Goal: Ask a question

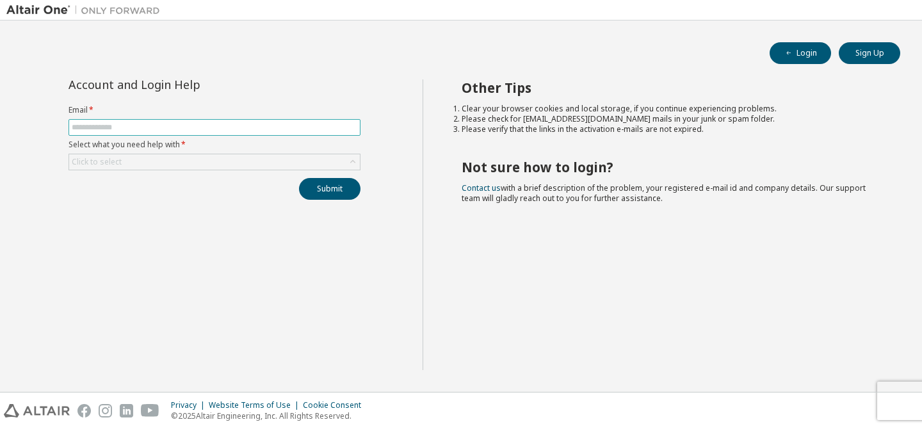
click at [313, 130] on input "text" at bounding box center [214, 127] width 285 height 10
type input "**********"
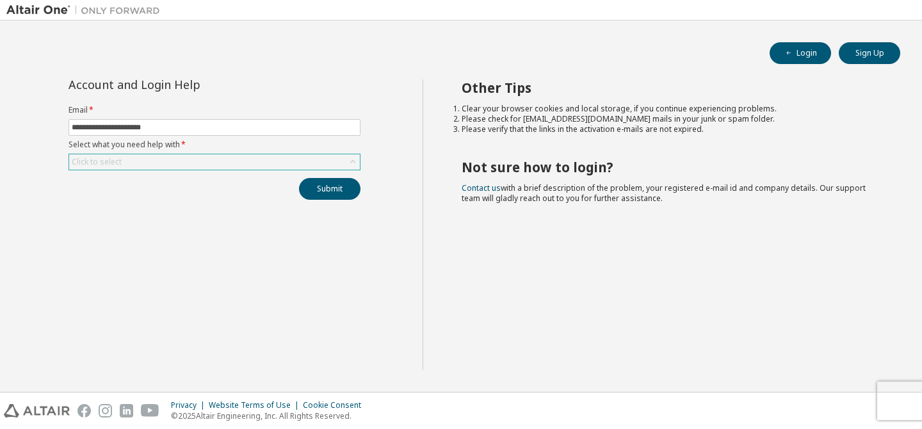
click at [262, 157] on div "Click to select" at bounding box center [214, 161] width 291 height 15
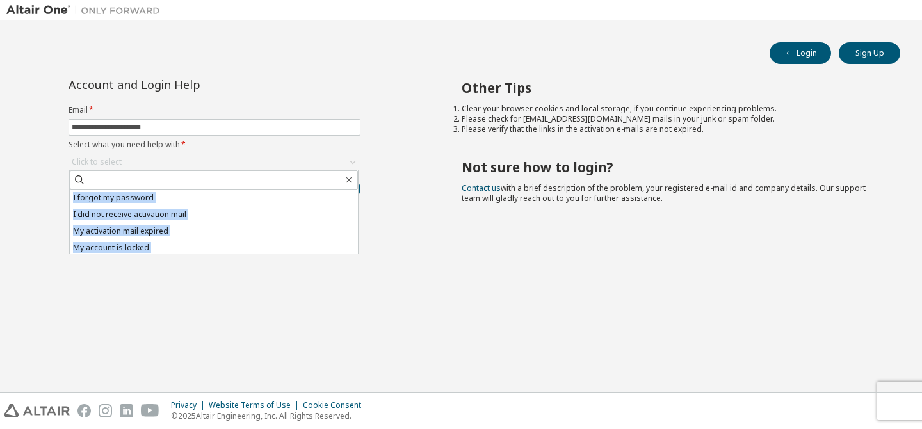
click at [262, 157] on div "Click to select" at bounding box center [214, 161] width 291 height 15
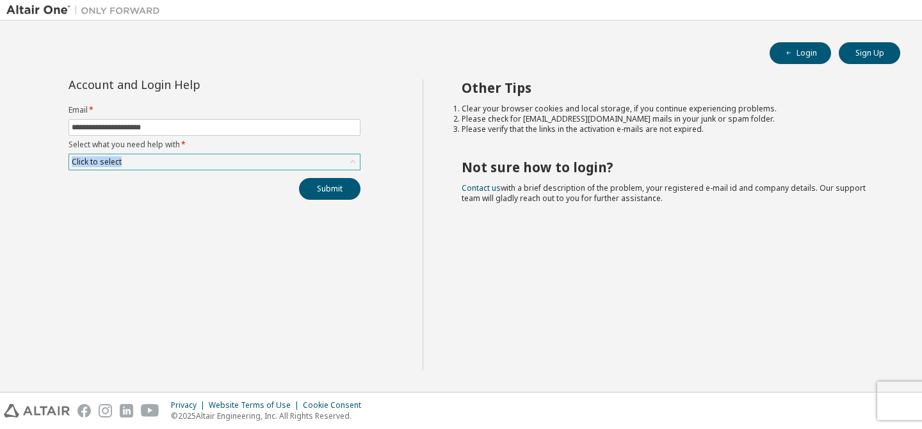
click at [262, 157] on div "Click to select" at bounding box center [214, 161] width 291 height 15
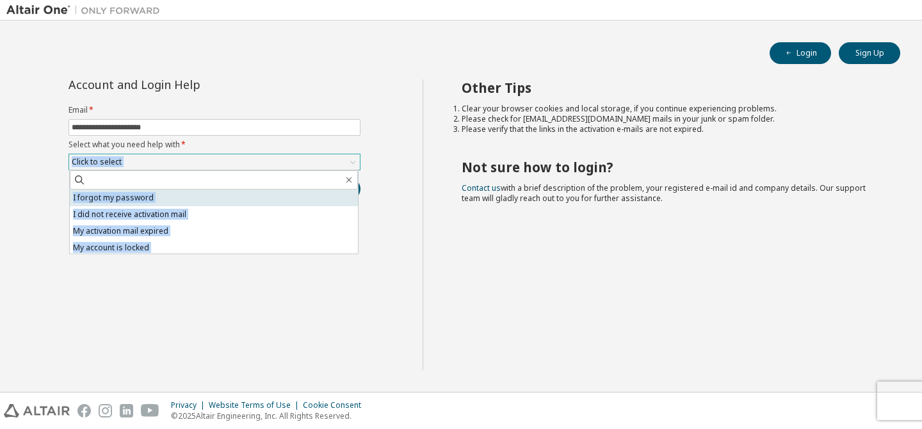
click at [236, 195] on li "I forgot my password" at bounding box center [214, 197] width 288 height 17
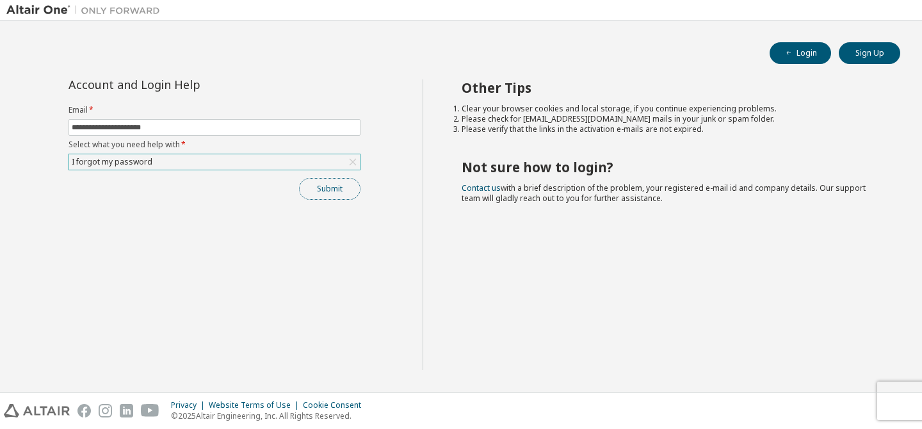
click at [340, 188] on button "Submit" at bounding box center [329, 189] width 61 height 22
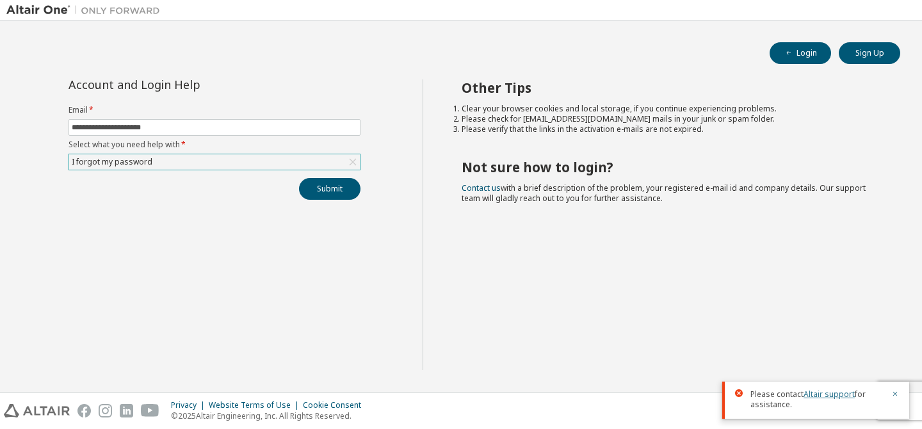
click at [828, 394] on link "Altair support" at bounding box center [828, 394] width 51 height 11
